Goal: Information Seeking & Learning: Learn about a topic

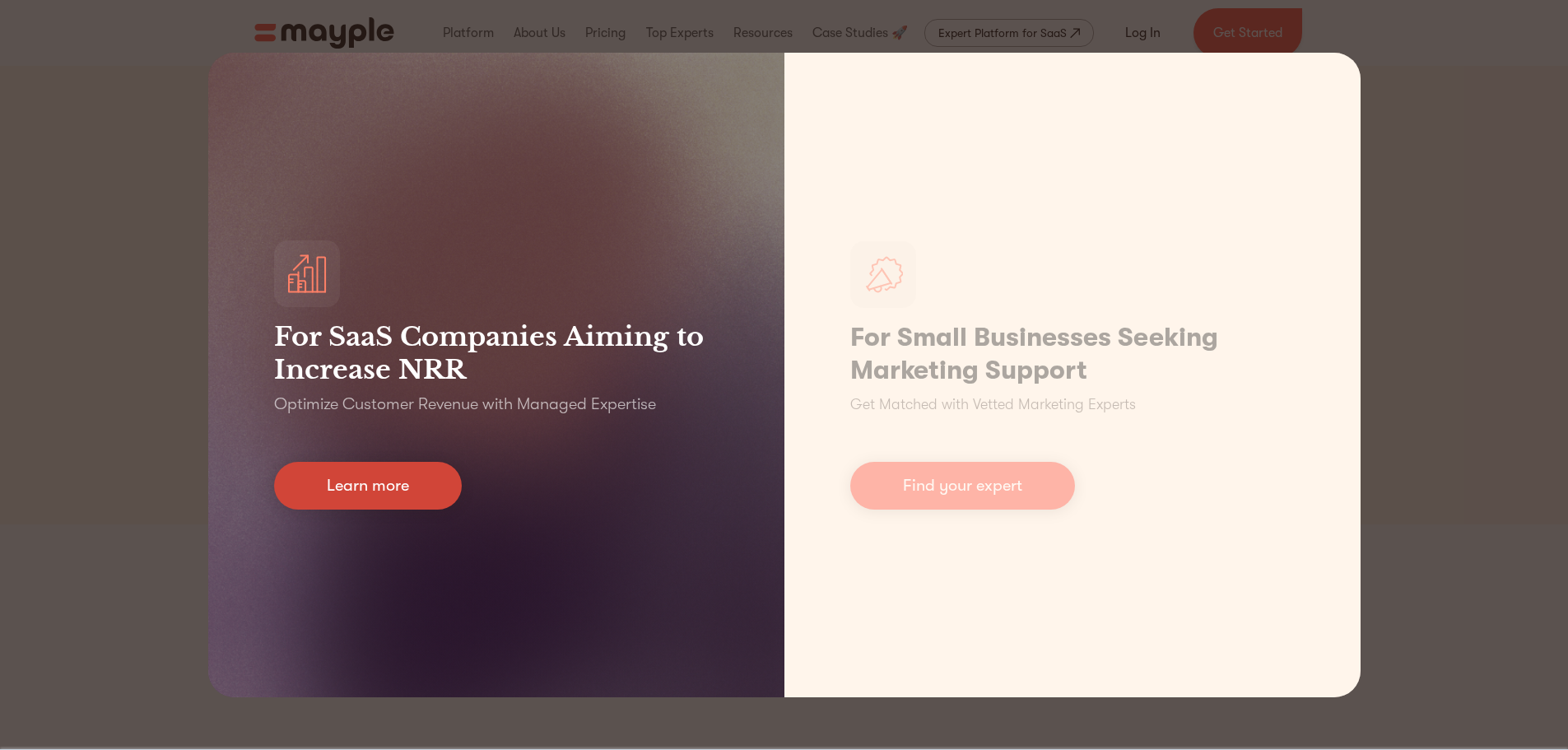
click at [348, 486] on link "Learn more" at bounding box center [367, 486] width 187 height 48
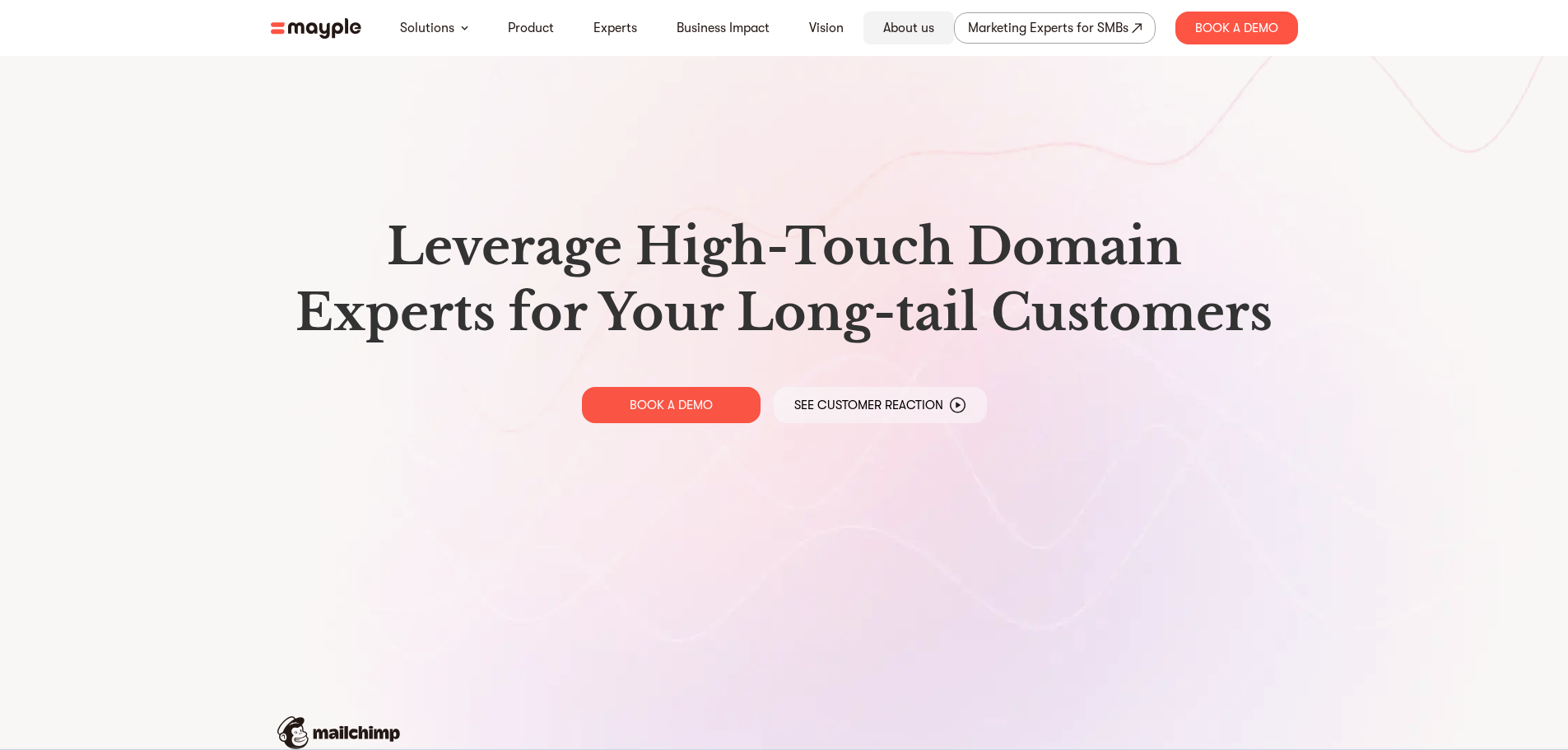
click at [902, 25] on link "About us" at bounding box center [909, 28] width 51 height 20
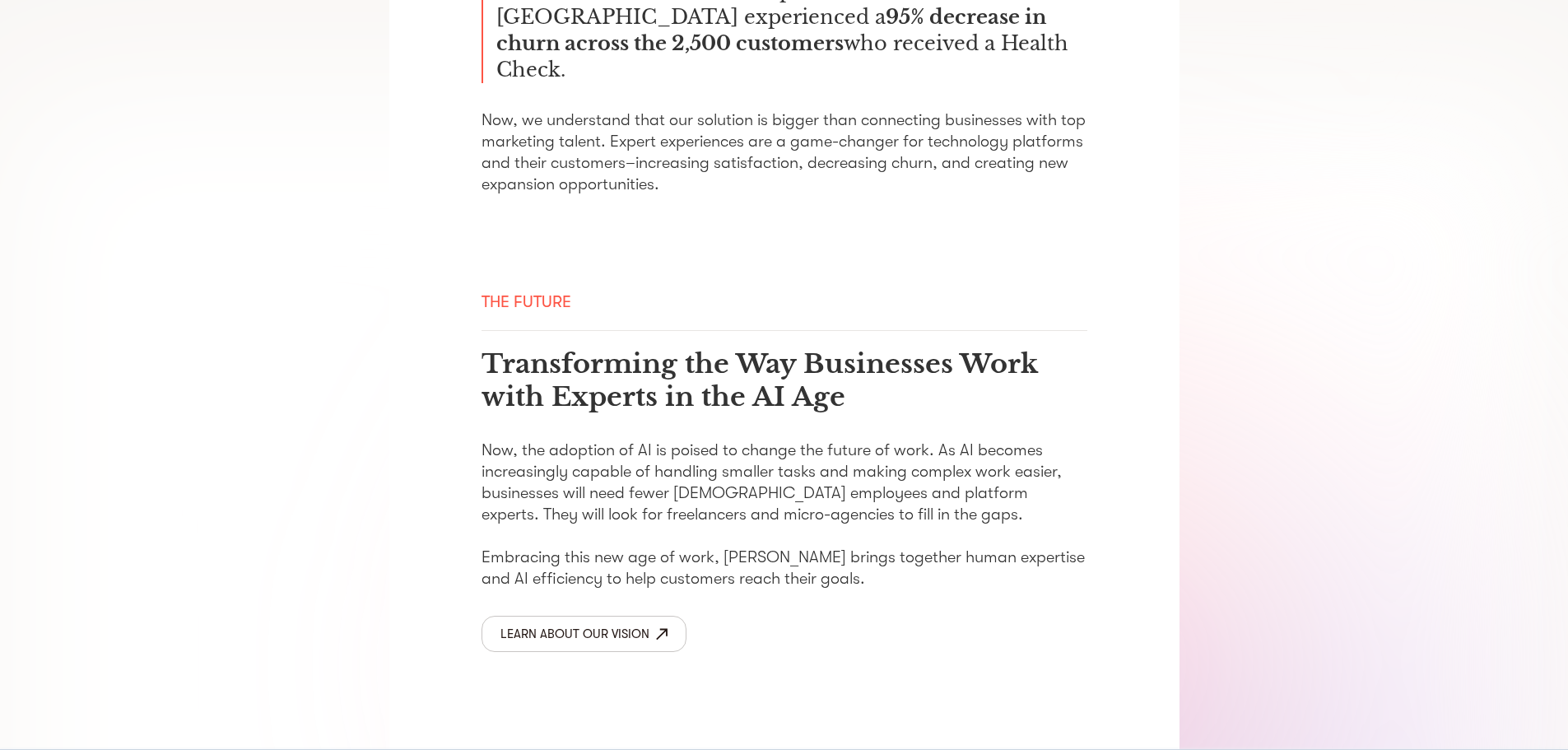
scroll to position [2394, 0]
